Goal: Information Seeking & Learning: Check status

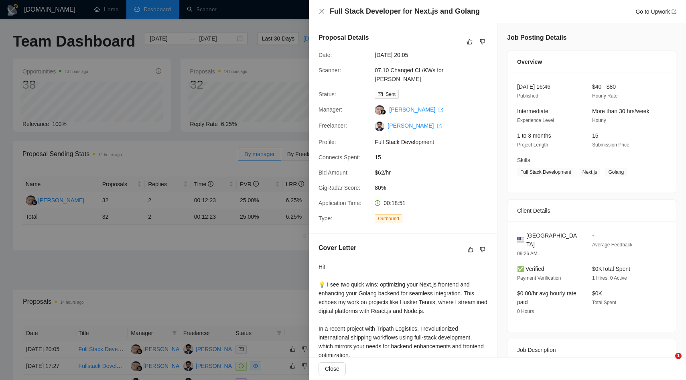
scroll to position [217, 0]
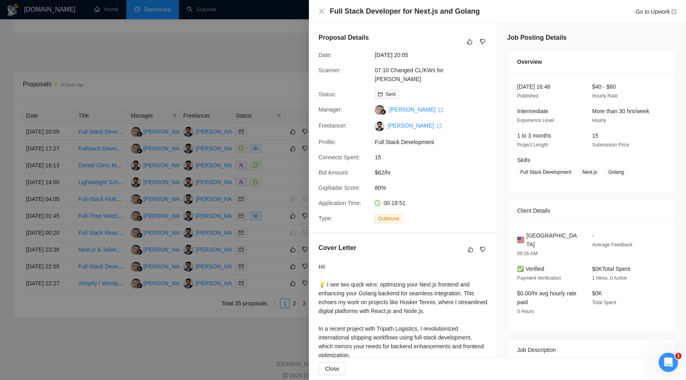
click at [247, 150] on div at bounding box center [343, 190] width 686 height 380
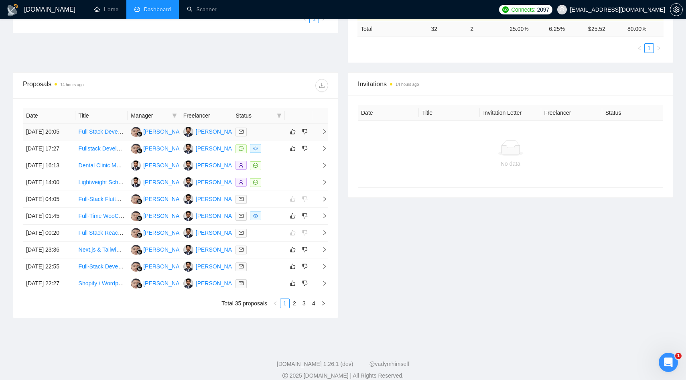
click at [52, 140] on td "[DATE] 20:05" at bounding box center [49, 132] width 53 height 17
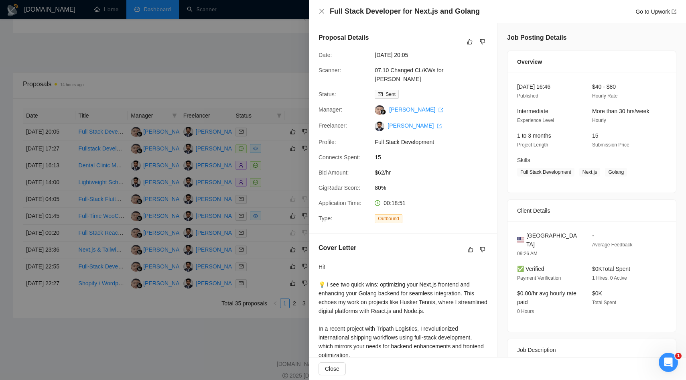
click at [93, 167] on div at bounding box center [343, 190] width 686 height 380
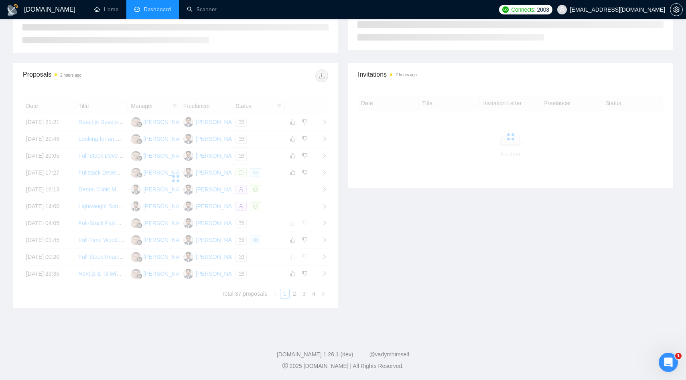
scroll to position [167, 0]
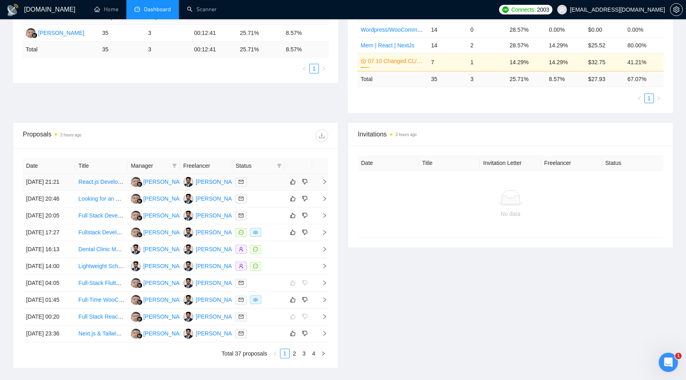
click at [53, 191] on td "[DATE] 21:21" at bounding box center [49, 182] width 53 height 17
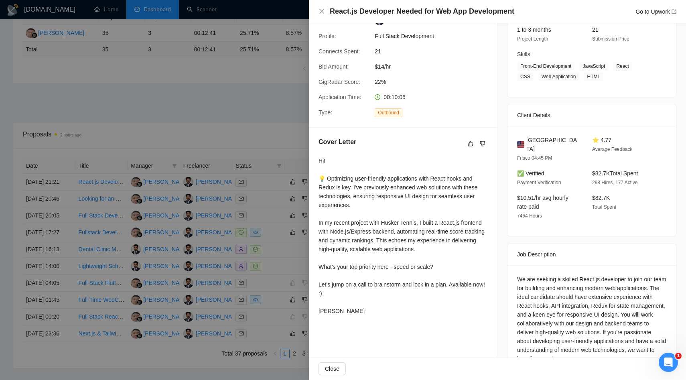
scroll to position [0, 0]
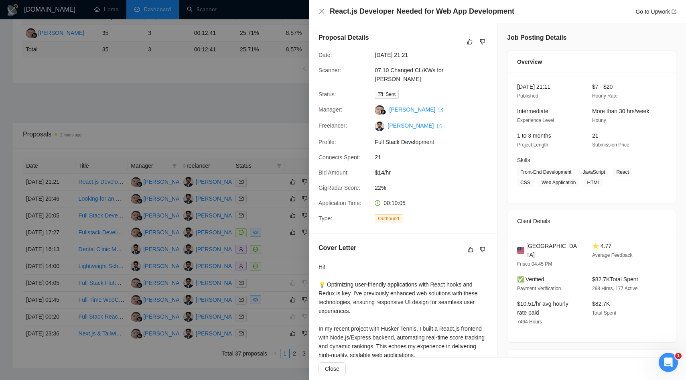
click at [164, 183] on div at bounding box center [343, 190] width 686 height 380
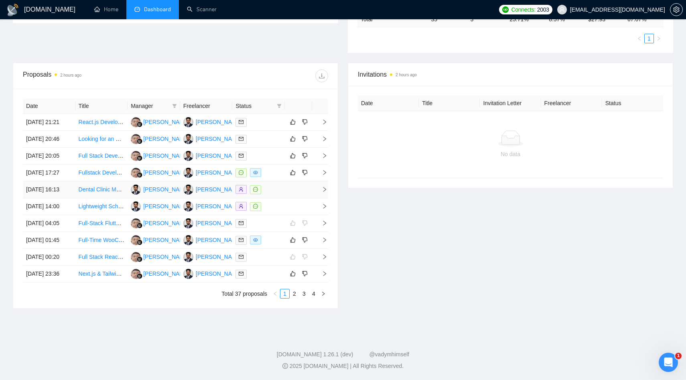
scroll to position [303, 0]
click at [295, 297] on link "2" at bounding box center [294, 293] width 9 height 9
click at [287, 295] on link "1" at bounding box center [284, 293] width 9 height 9
